Goal: Information Seeking & Learning: Find specific fact

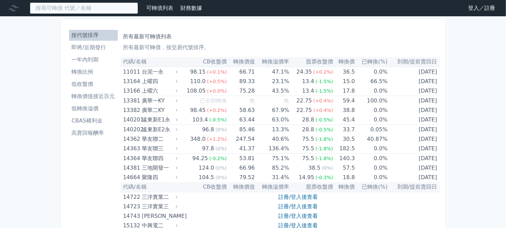
click at [87, 12] on input at bounding box center [84, 8] width 108 height 12
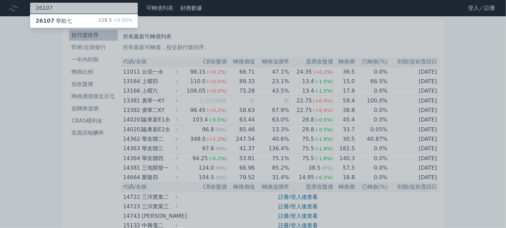
type input "26107"
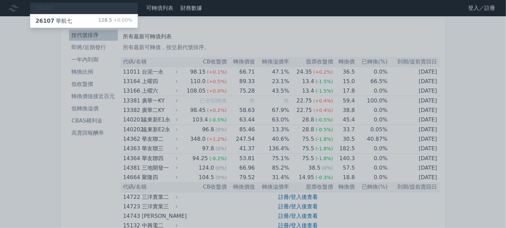
click at [56, 17] on div "26107 華航七" at bounding box center [54, 21] width 37 height 8
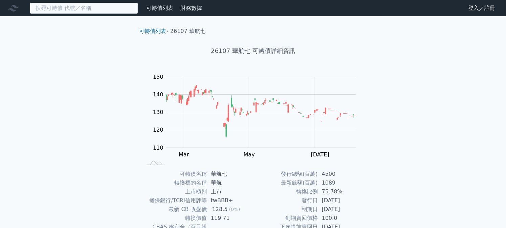
click at [84, 13] on input at bounding box center [84, 8] width 108 height 12
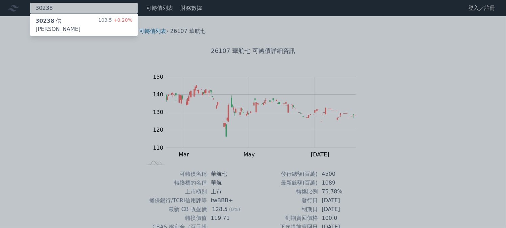
type input "30238"
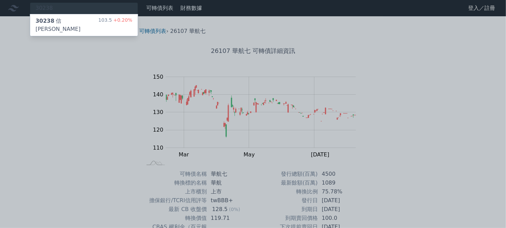
click at [59, 18] on div "30238 信[PERSON_NAME]" at bounding box center [67, 25] width 63 height 16
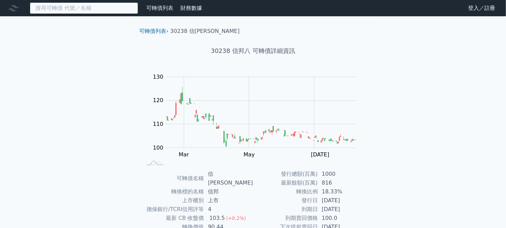
click at [81, 13] on input at bounding box center [84, 8] width 108 height 12
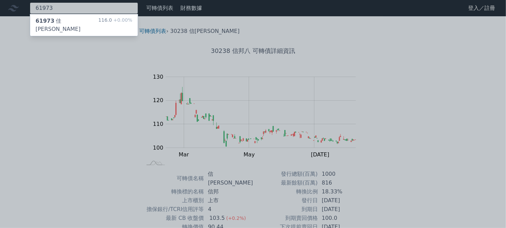
type input "61973"
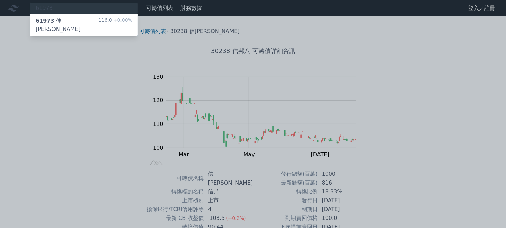
click at [74, 21] on div "61973 佳[PERSON_NAME]" at bounding box center [67, 25] width 63 height 16
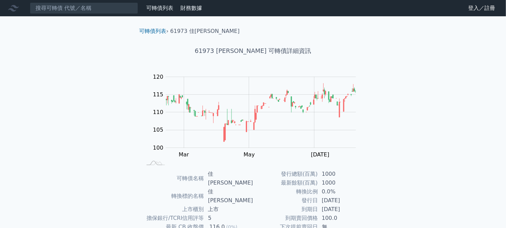
scroll to position [50, 0]
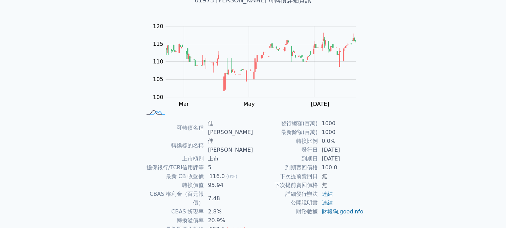
click at [158, 113] on icon at bounding box center [156, 112] width 18 height 4
click at [367, 119] on div "可轉債名稱 佳[PERSON_NAME] 轉換標的名稱 佳[PERSON_NAME] 上市櫃別 上市 擔保銀行/TCRI信用評等 5 最新 CB 收盤價 11…" at bounding box center [253, 189] width 238 height 141
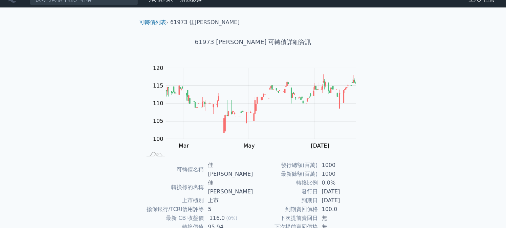
scroll to position [0, 0]
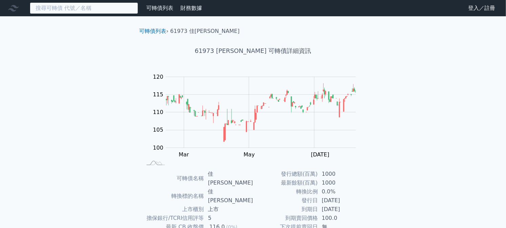
click at [90, 5] on input at bounding box center [84, 8] width 108 height 12
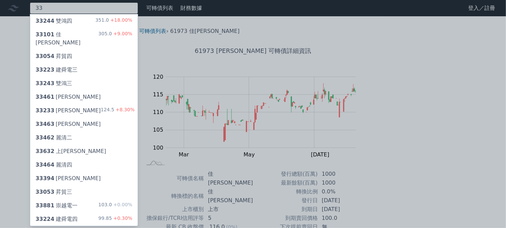
type input "3"
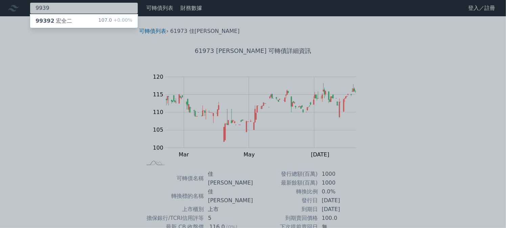
type input "9939"
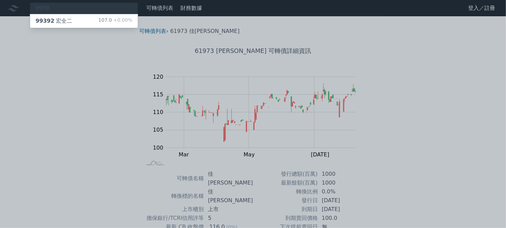
click at [75, 22] on div "99392 宏全二 107.0 +0.00%" at bounding box center [84, 21] width 108 height 14
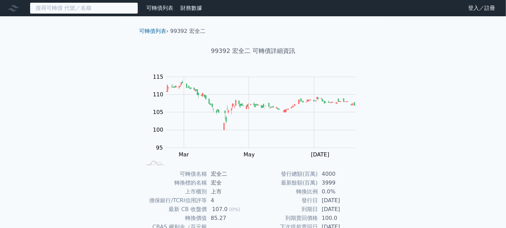
click at [85, 10] on input at bounding box center [84, 8] width 108 height 12
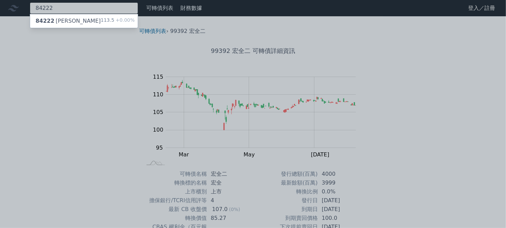
type input "84222"
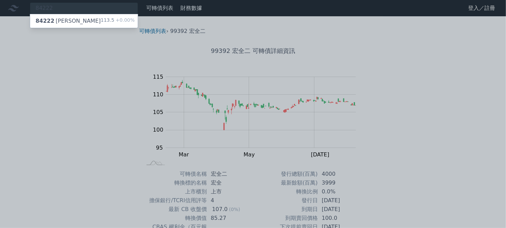
click at [57, 20] on div "84222 [PERSON_NAME]" at bounding box center [68, 21] width 65 height 8
